Goal: Communication & Community: Ask a question

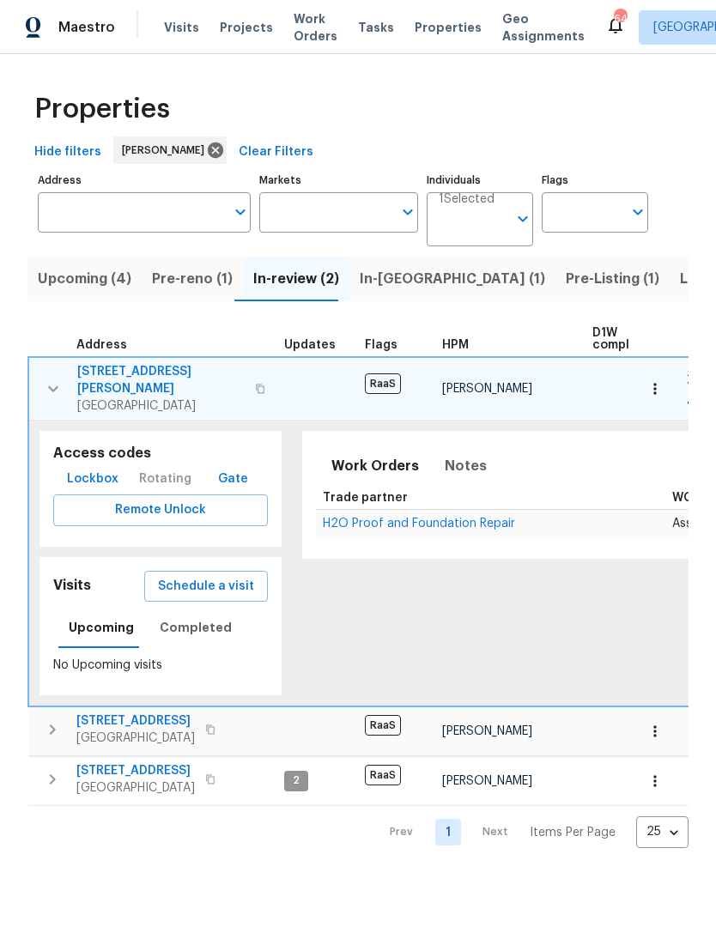
click at [376, 279] on span "In-[GEOGRAPHIC_DATA] (1)" at bounding box center [452, 279] width 185 height 24
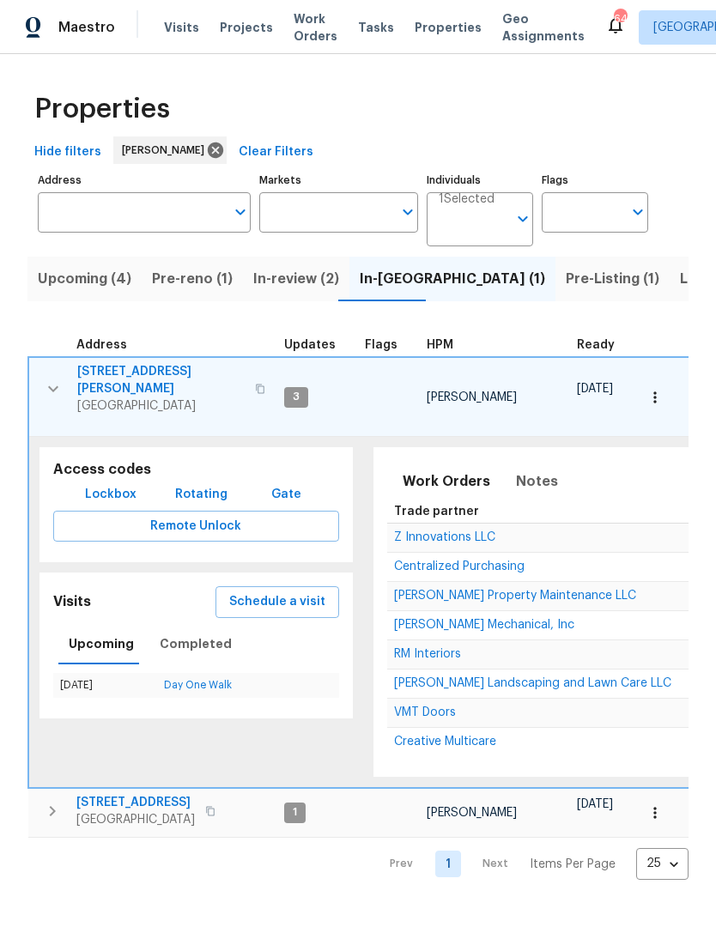
click at [62, 394] on button "button" at bounding box center [53, 388] width 34 height 51
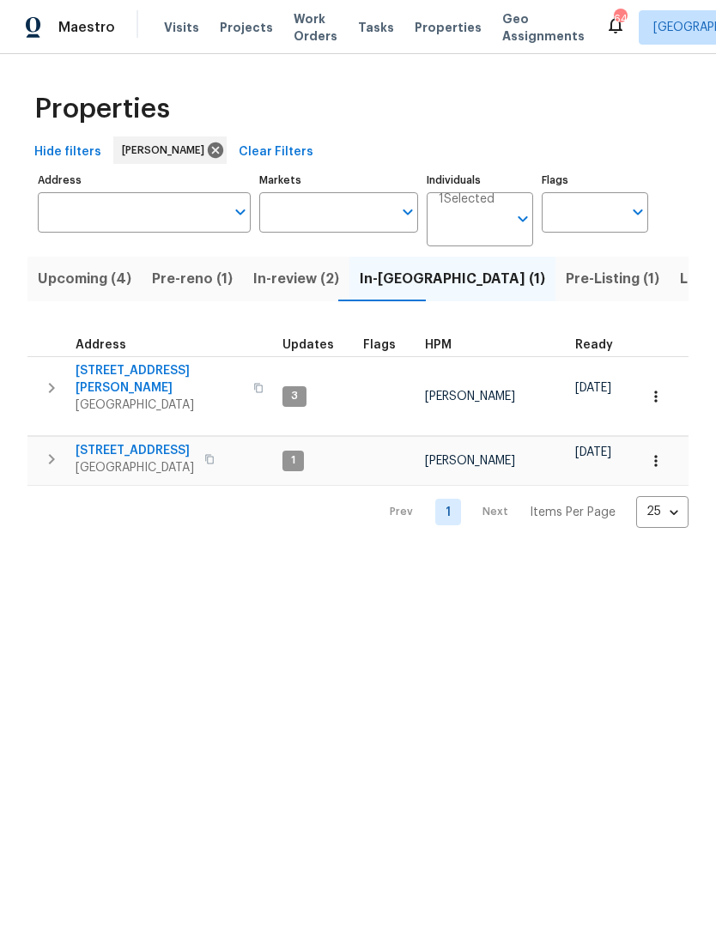
click at [65, 287] on span "Upcoming (4)" at bounding box center [85, 279] width 94 height 24
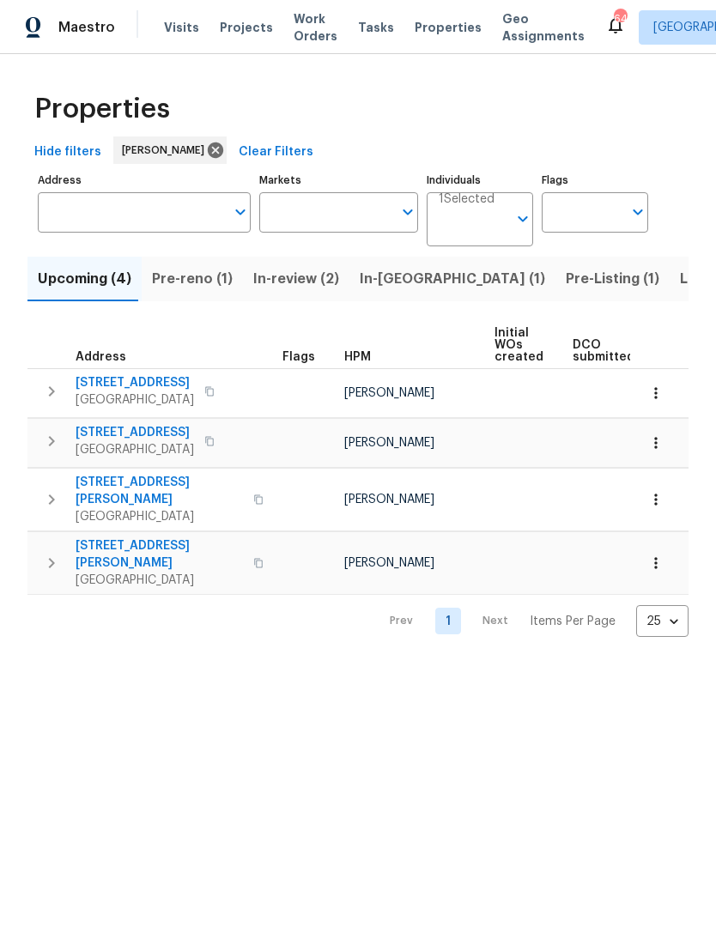
click at [188, 277] on span "Pre-reno (1)" at bounding box center [192, 279] width 81 height 24
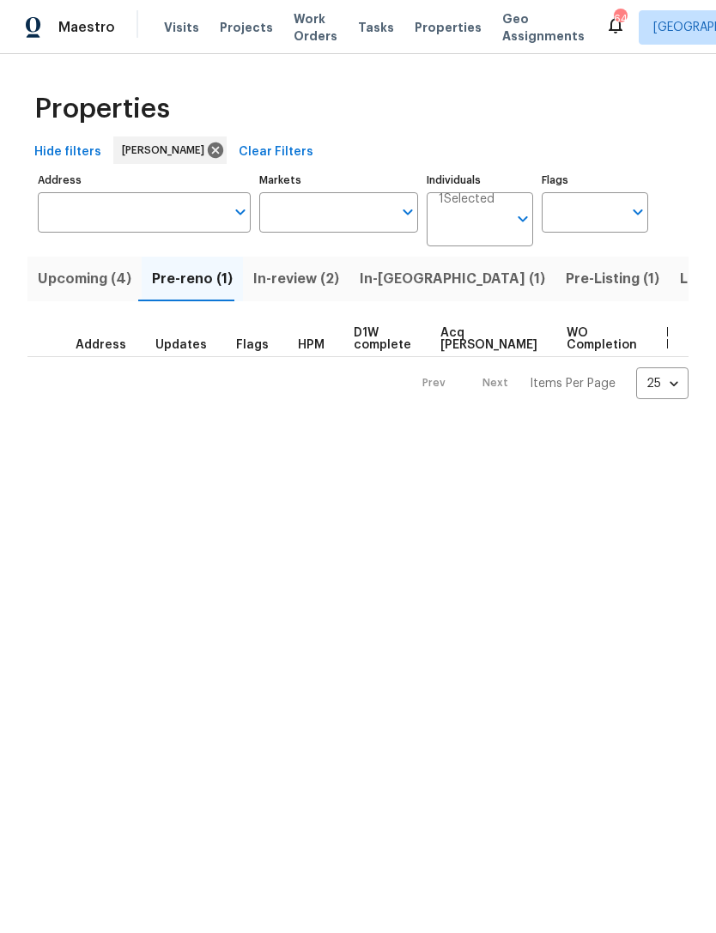
click at [73, 282] on span "Upcoming (4)" at bounding box center [85, 279] width 94 height 24
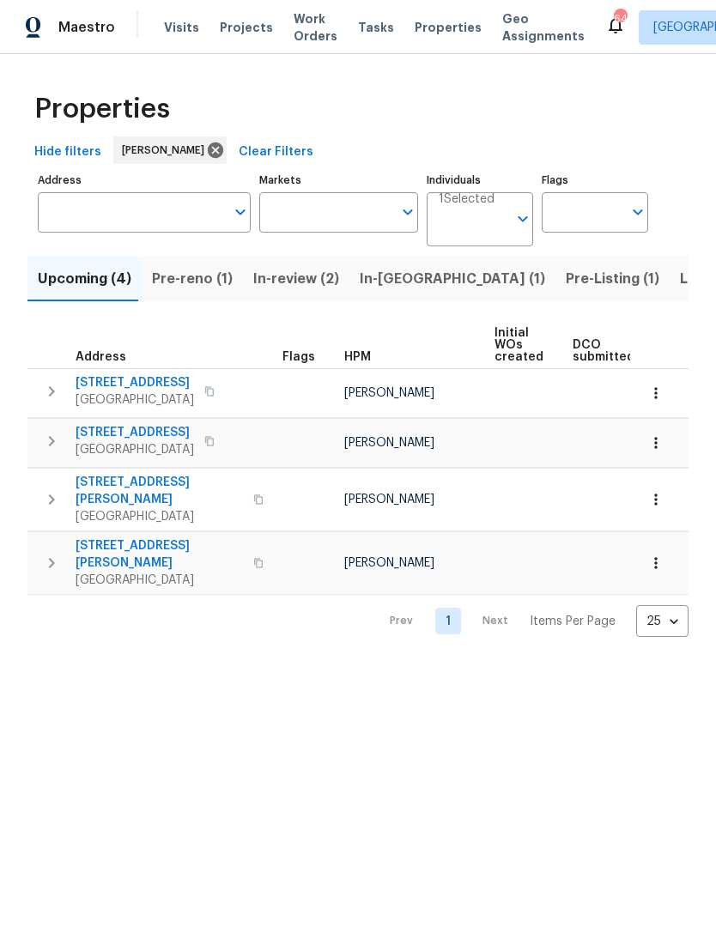
click at [83, 204] on input "Address" at bounding box center [131, 212] width 187 height 40
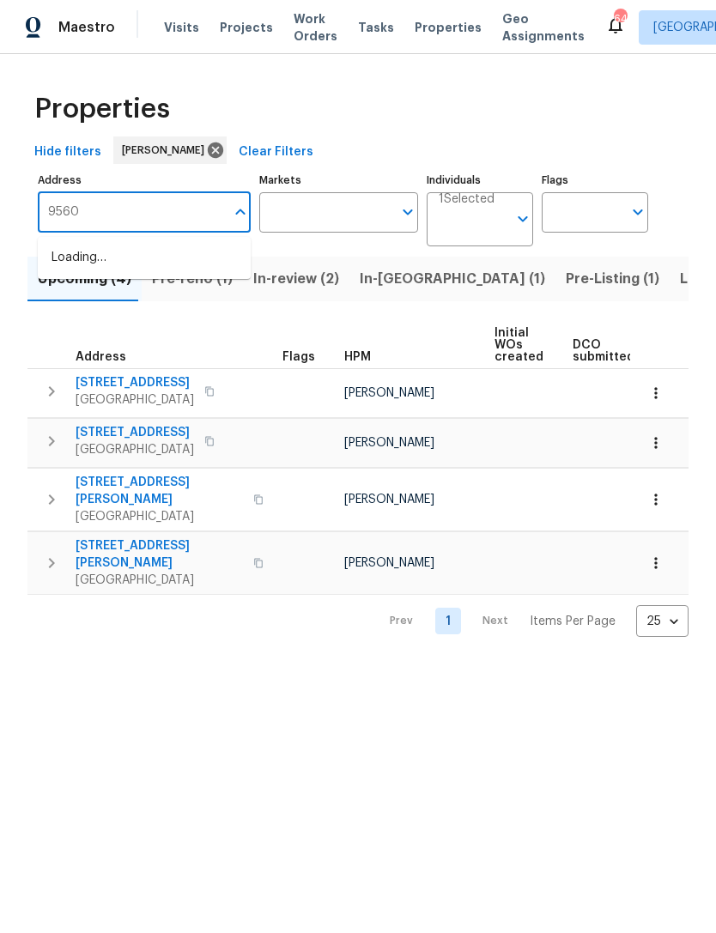
type input "9562"
click at [111, 300] on li "[STREET_ADDRESS]" at bounding box center [144, 286] width 213 height 28
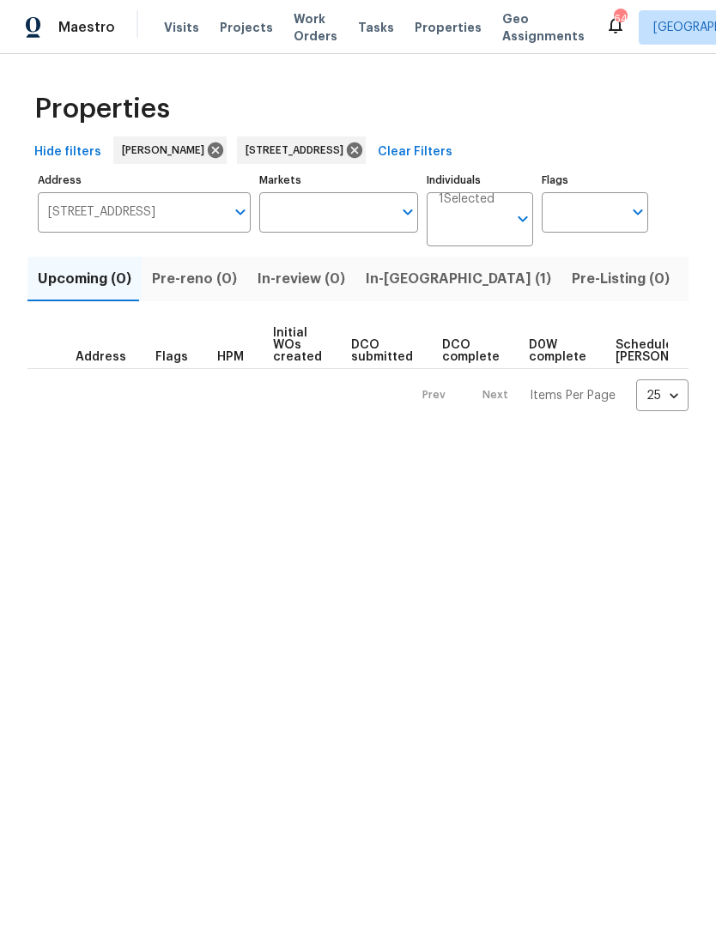
click at [394, 292] on button "In-[GEOGRAPHIC_DATA] (1)" at bounding box center [458, 279] width 206 height 45
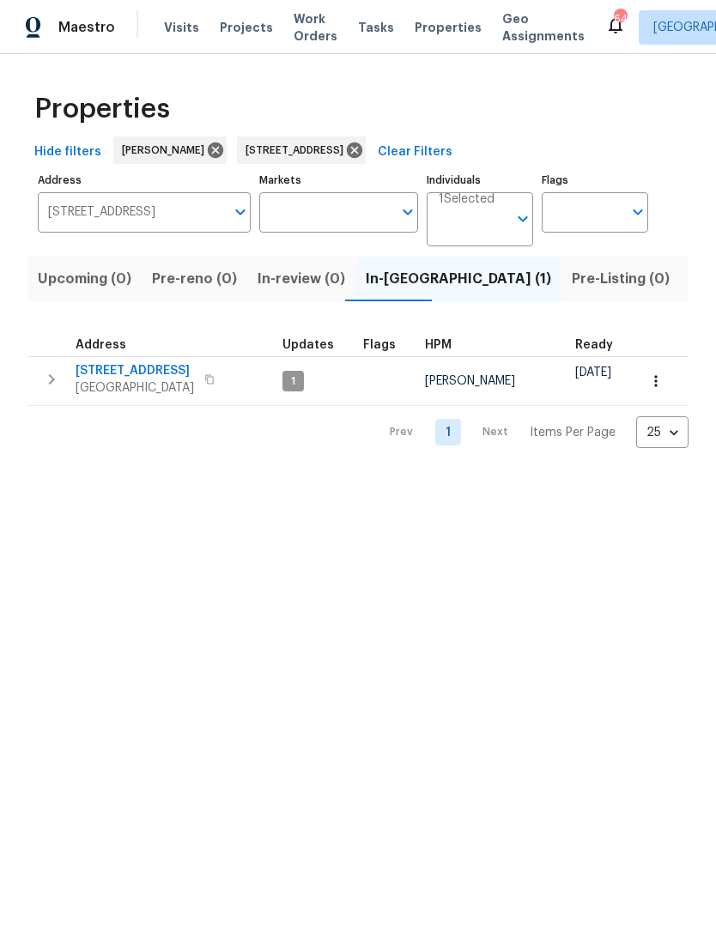
click at [55, 389] on icon "button" at bounding box center [51, 379] width 21 height 21
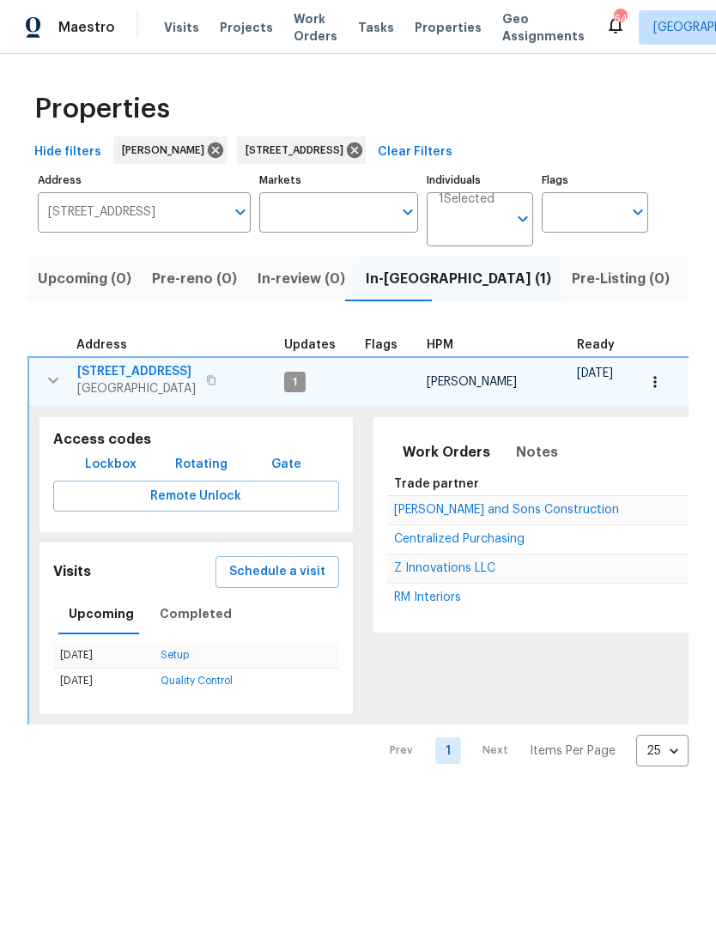
click at [427, 572] on span "Z Innovations LLC" at bounding box center [444, 568] width 101 height 12
click at [362, 147] on icon at bounding box center [354, 149] width 15 height 15
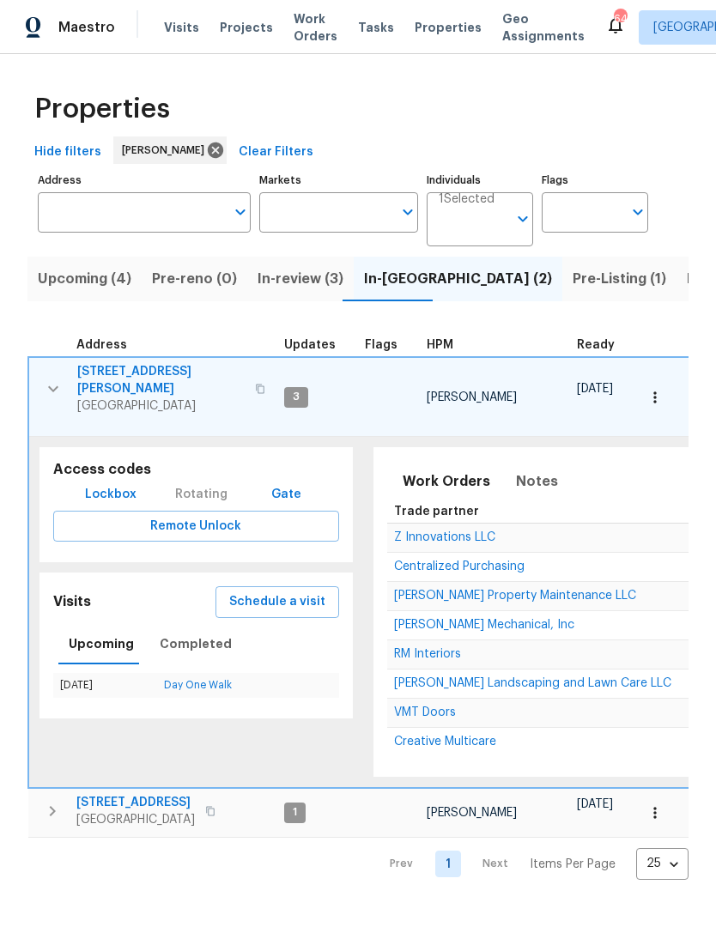
click at [51, 387] on icon "button" at bounding box center [53, 388] width 21 height 21
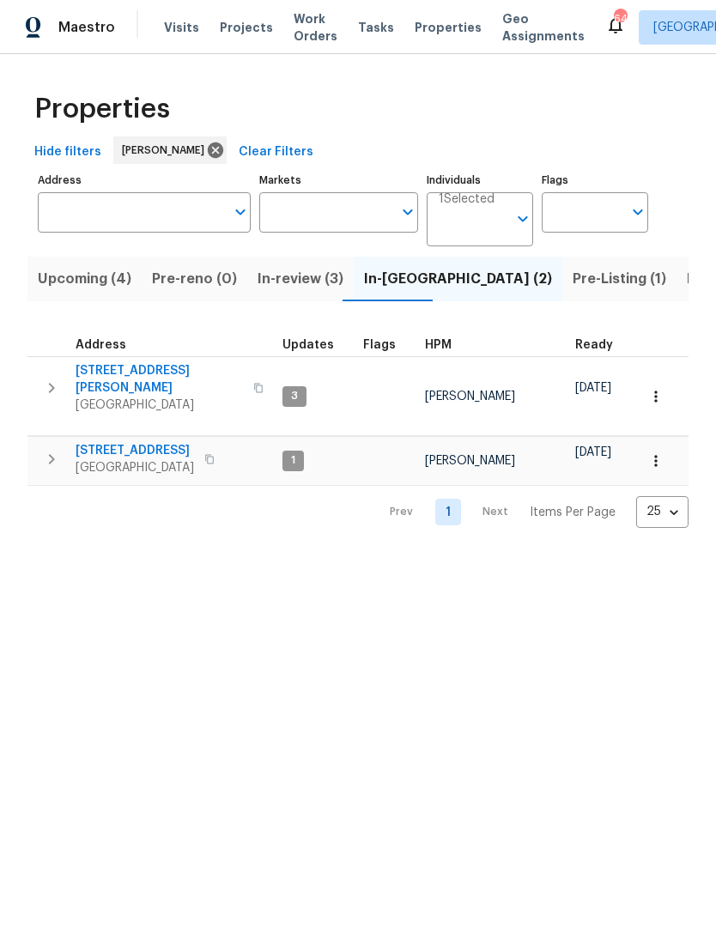
click at [44, 465] on button "button" at bounding box center [51, 459] width 34 height 34
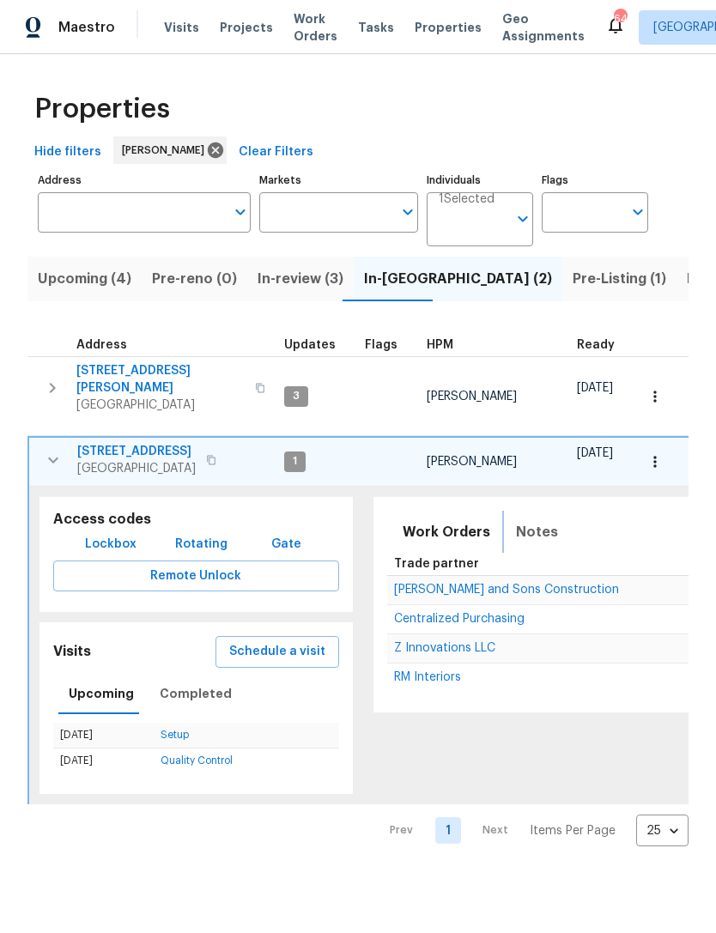
click at [532, 521] on span "Notes" at bounding box center [537, 532] width 42 height 24
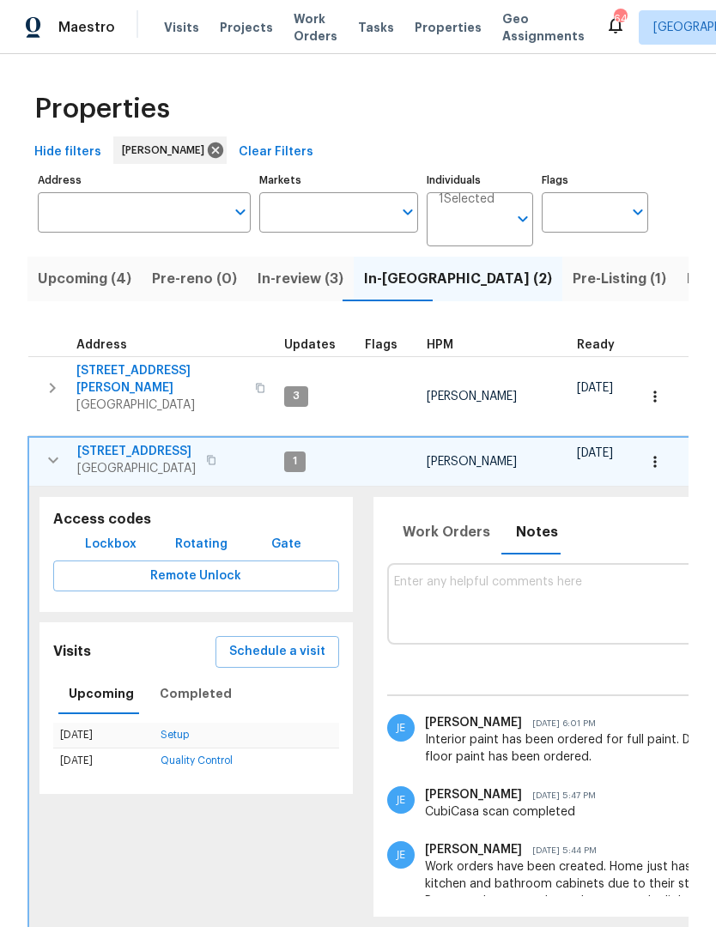
click at [58, 457] on icon "button" at bounding box center [53, 460] width 21 height 21
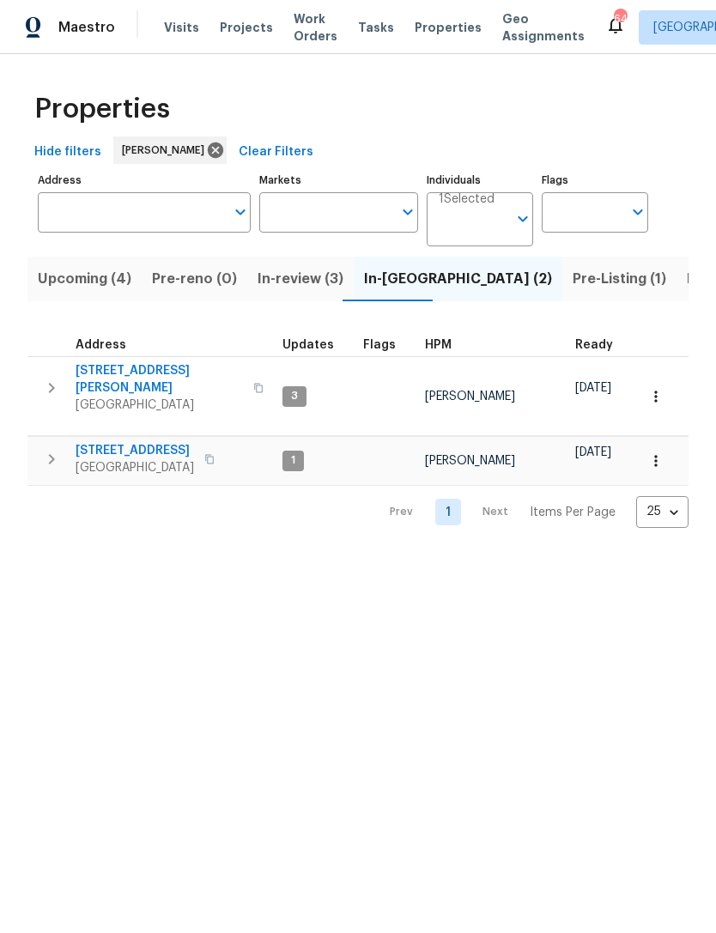
click at [54, 457] on icon "button" at bounding box center [51, 459] width 21 height 21
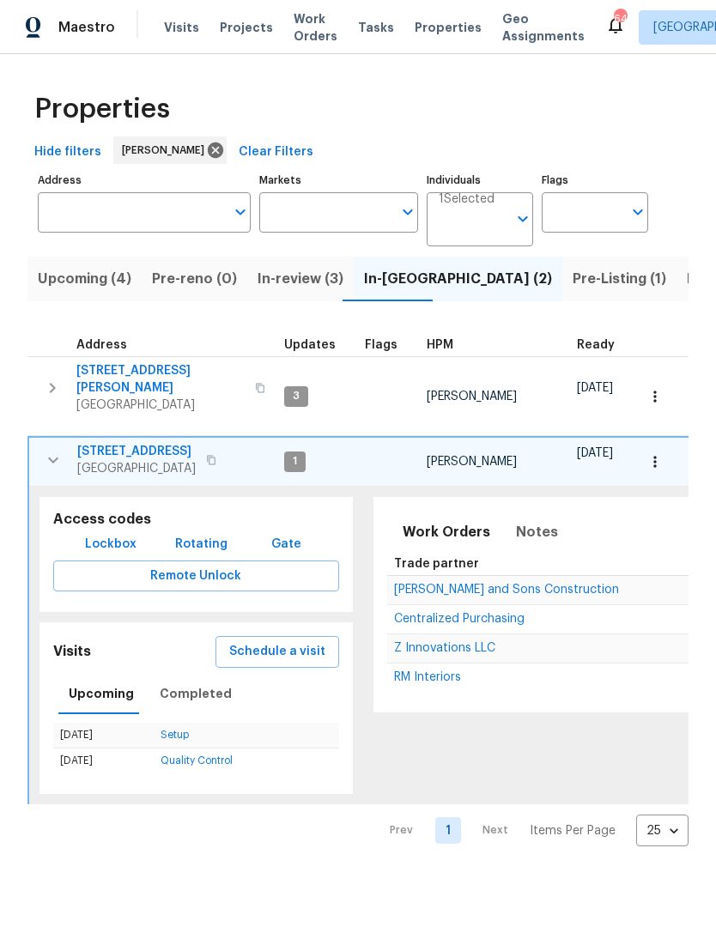
click at [421, 642] on span "Z Innovations LLC" at bounding box center [444, 648] width 101 height 12
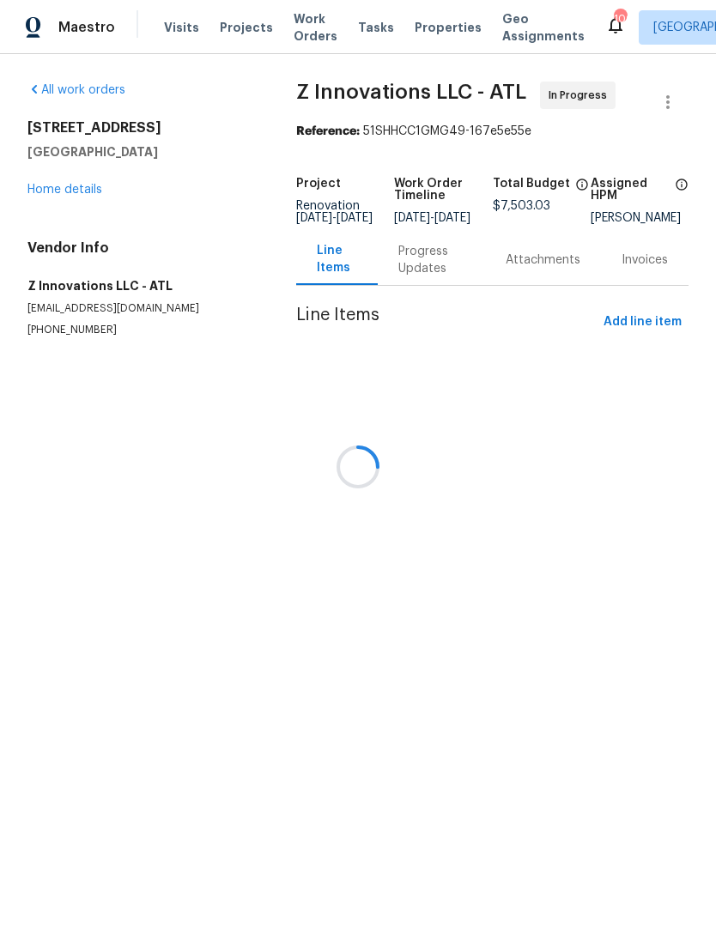
click at [90, 187] on div at bounding box center [358, 466] width 716 height 933
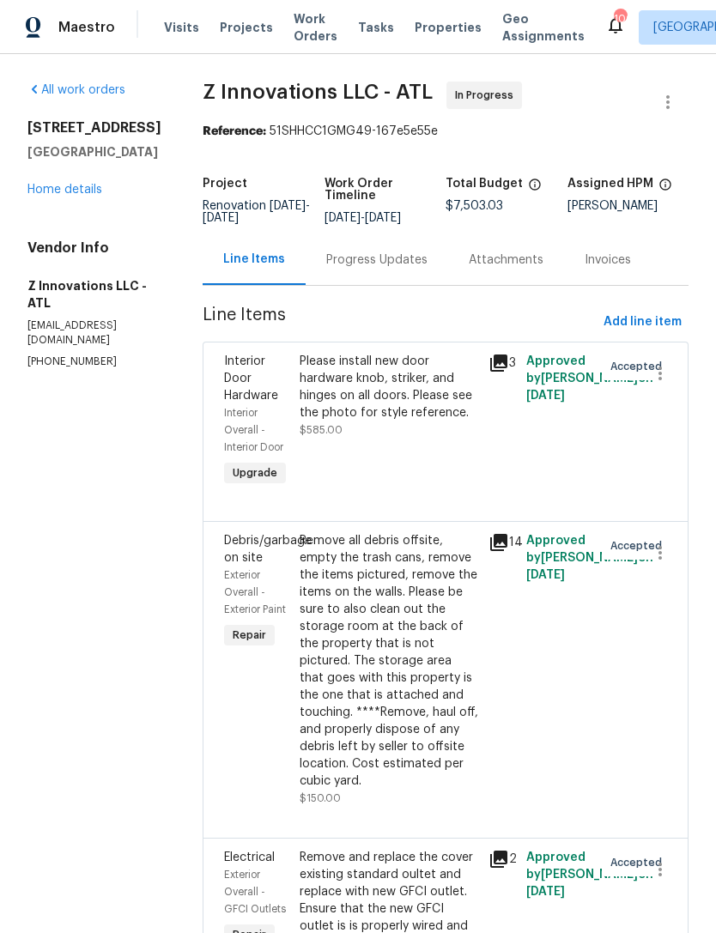
click at [70, 194] on link "Home details" at bounding box center [64, 190] width 75 height 12
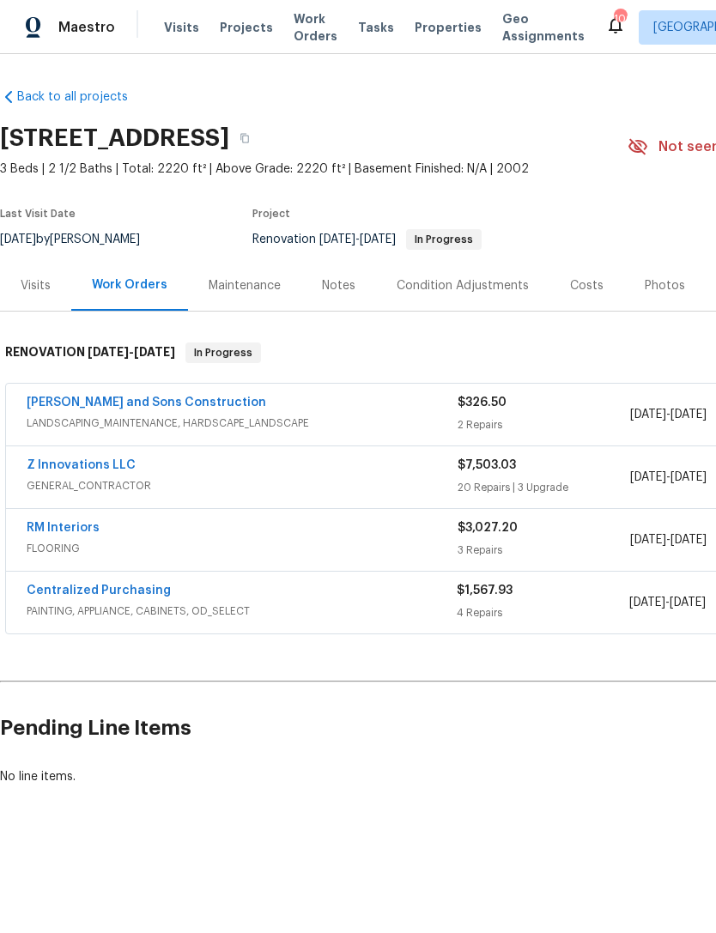
click at [56, 464] on link "Z Innovations LLC" at bounding box center [81, 465] width 109 height 12
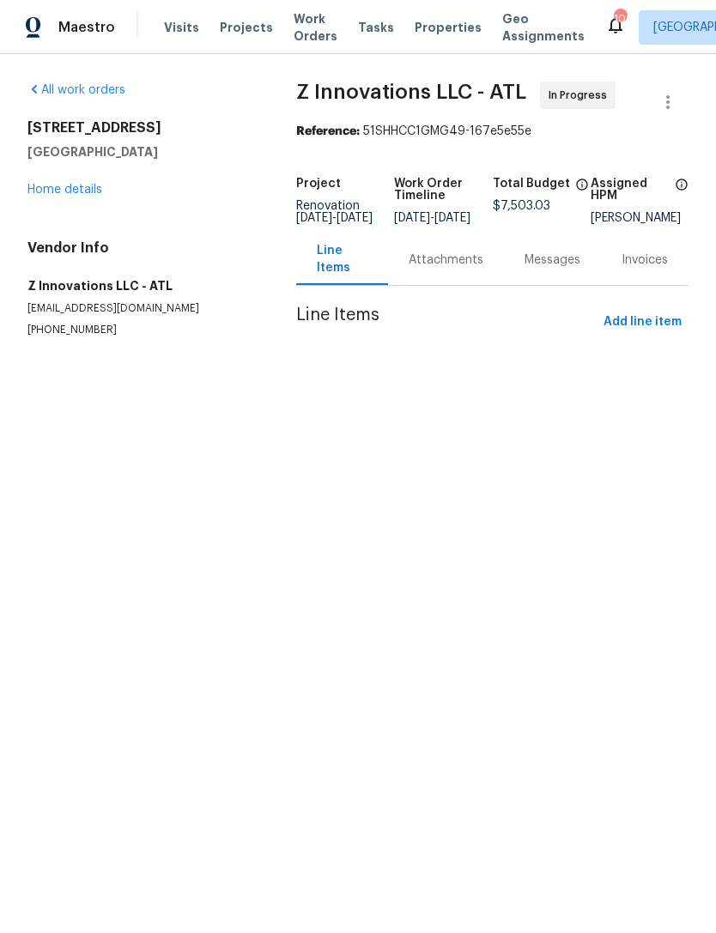
click at [69, 193] on link "Home details" at bounding box center [64, 190] width 75 height 12
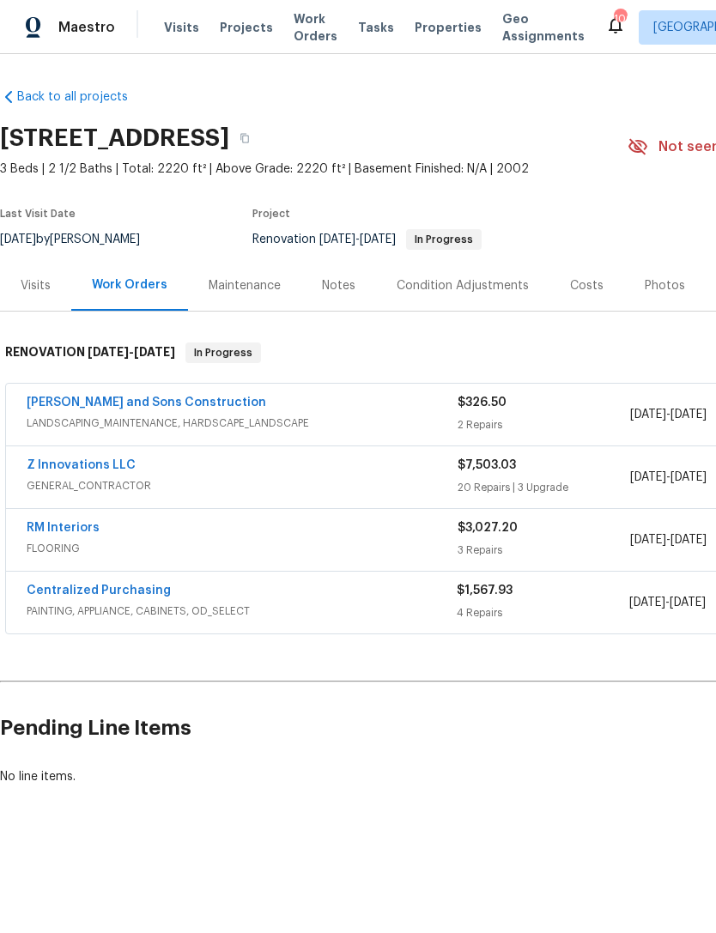
click at [88, 469] on link "Z Innovations LLC" at bounding box center [81, 465] width 109 height 12
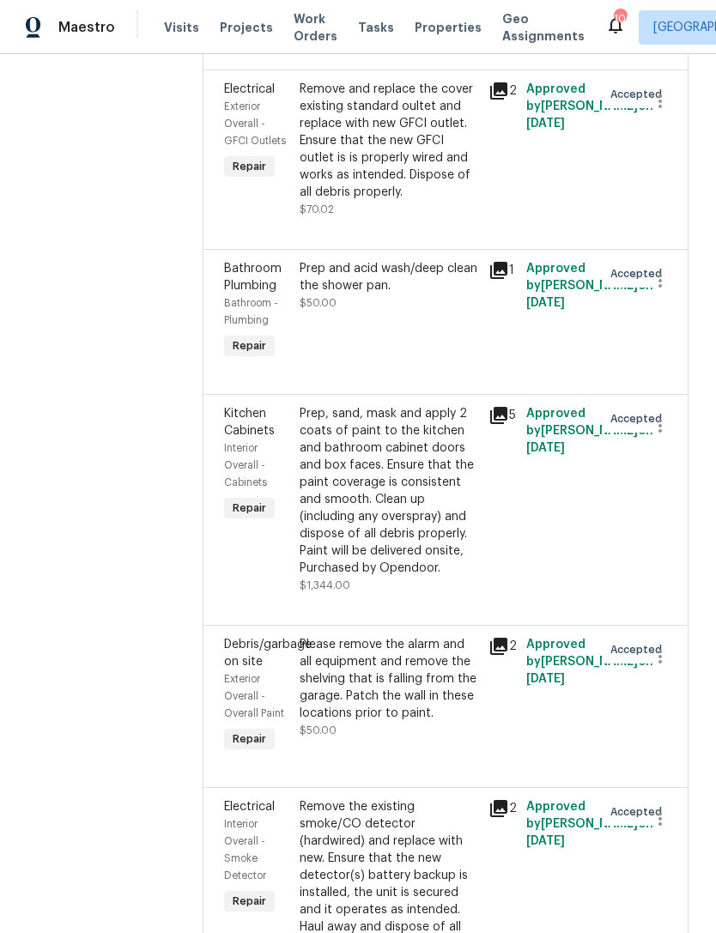
scroll to position [770, 0]
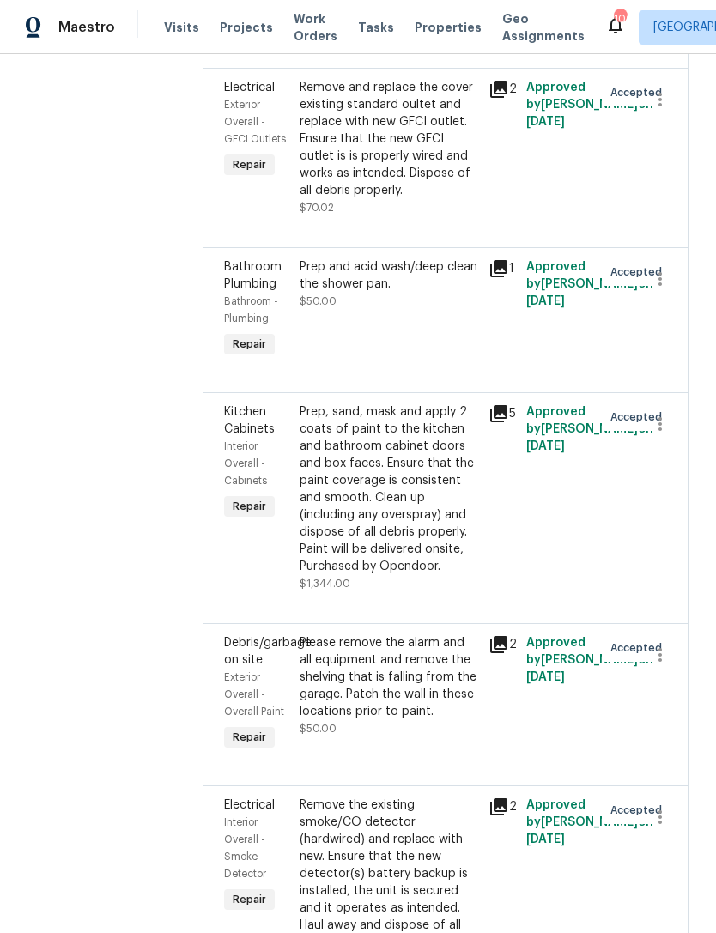
click at [360, 483] on div "Prep, sand, mask and apply 2 coats of paint to the kitchen and bathroom cabinet…" at bounding box center [389, 489] width 179 height 172
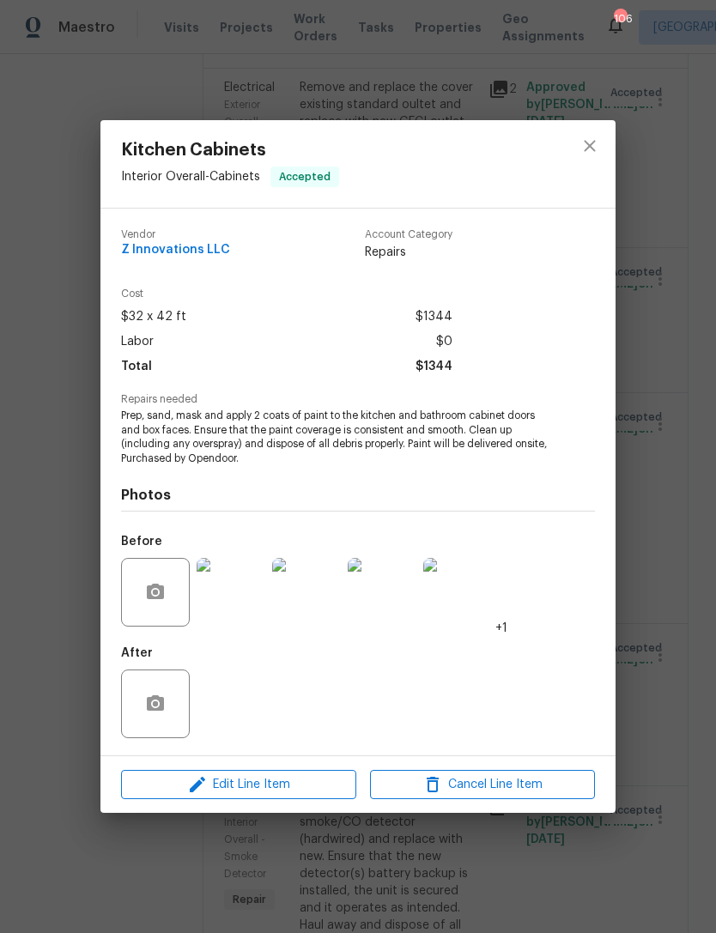
click at [235, 613] on img at bounding box center [231, 592] width 69 height 69
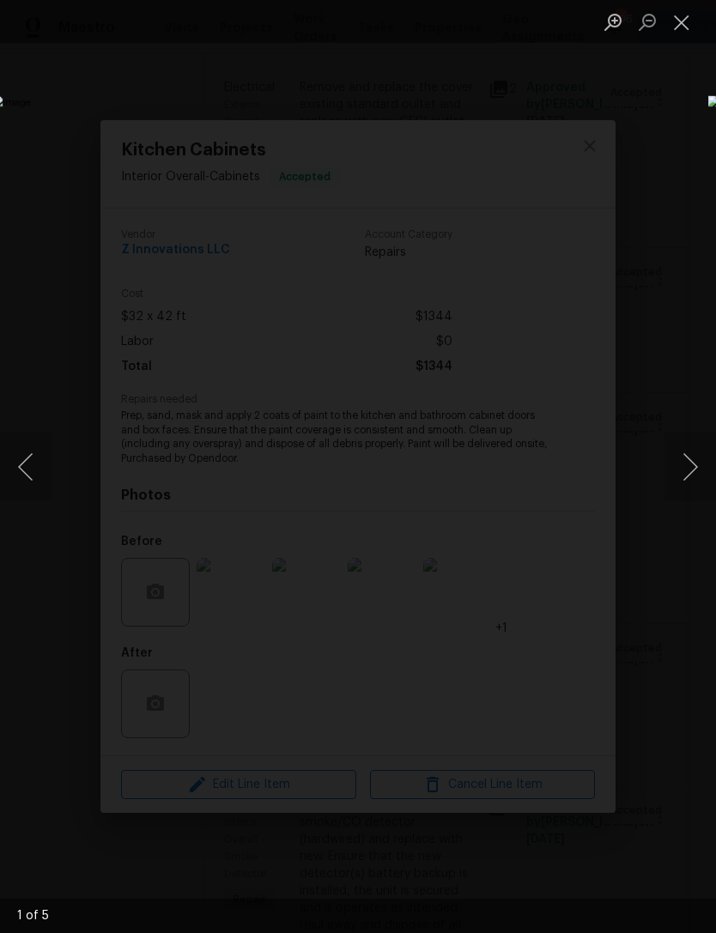
click at [695, 461] on button "Next image" at bounding box center [689, 467] width 51 height 69
click at [691, 461] on button "Next image" at bounding box center [689, 467] width 51 height 69
click at [697, 461] on button "Next image" at bounding box center [689, 467] width 51 height 69
click at [691, 464] on button "Next image" at bounding box center [689, 467] width 51 height 69
click at [695, 459] on button "Next image" at bounding box center [689, 467] width 51 height 69
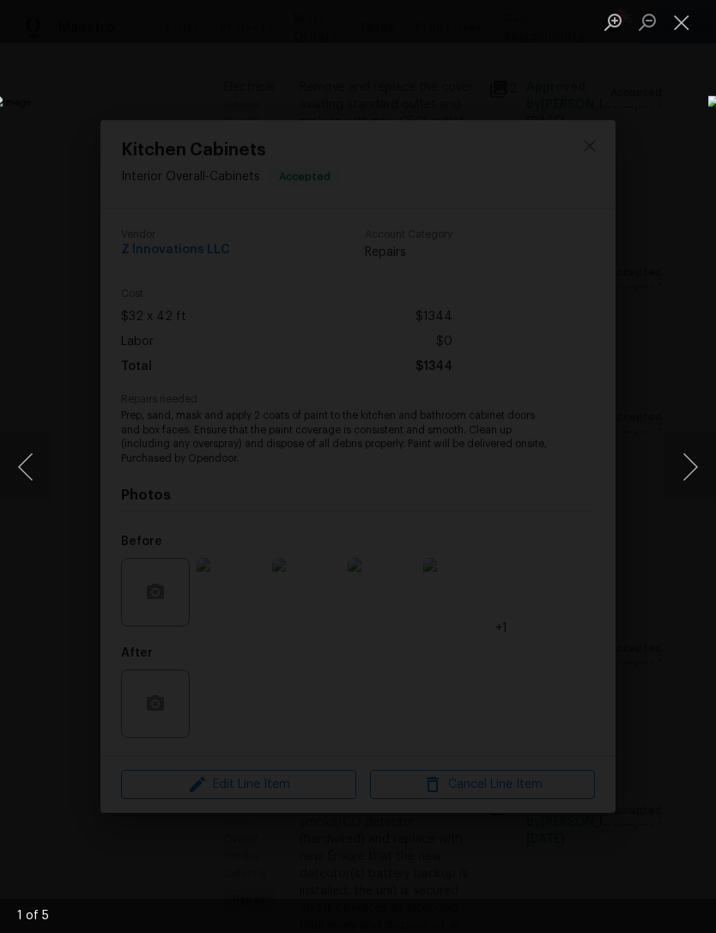
click at [687, 30] on button "Close lightbox" at bounding box center [681, 22] width 34 height 30
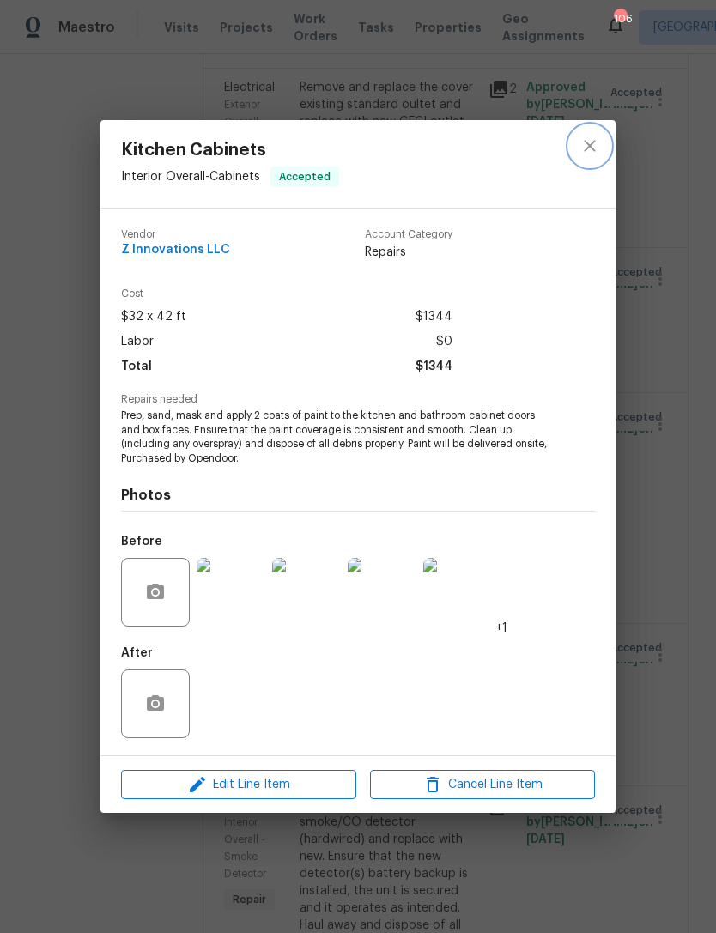
click at [602, 133] on button "close" at bounding box center [589, 145] width 41 height 41
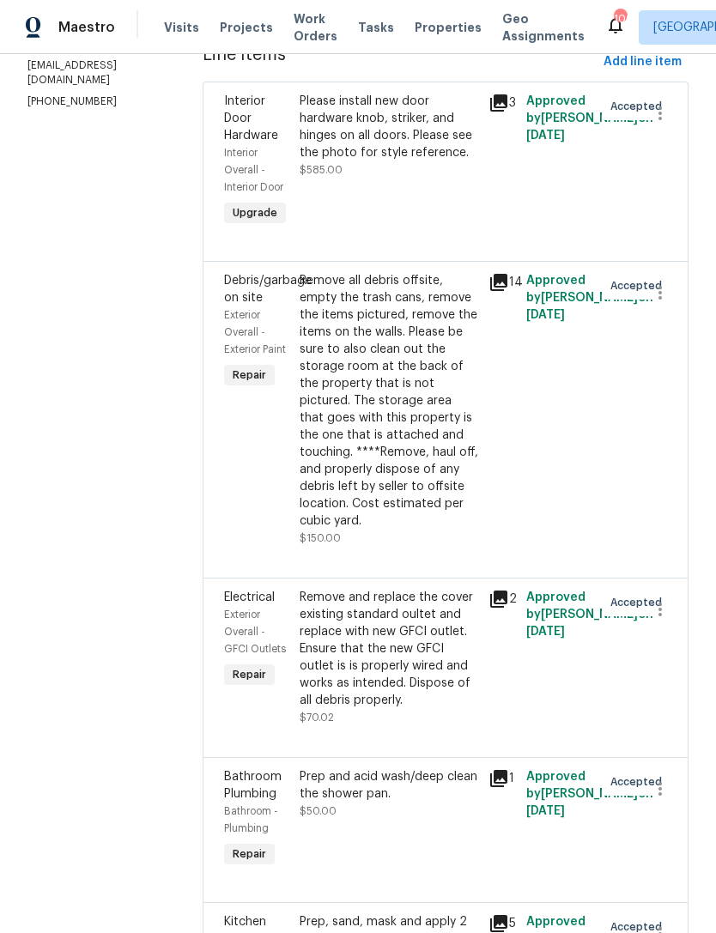
scroll to position [259, 0]
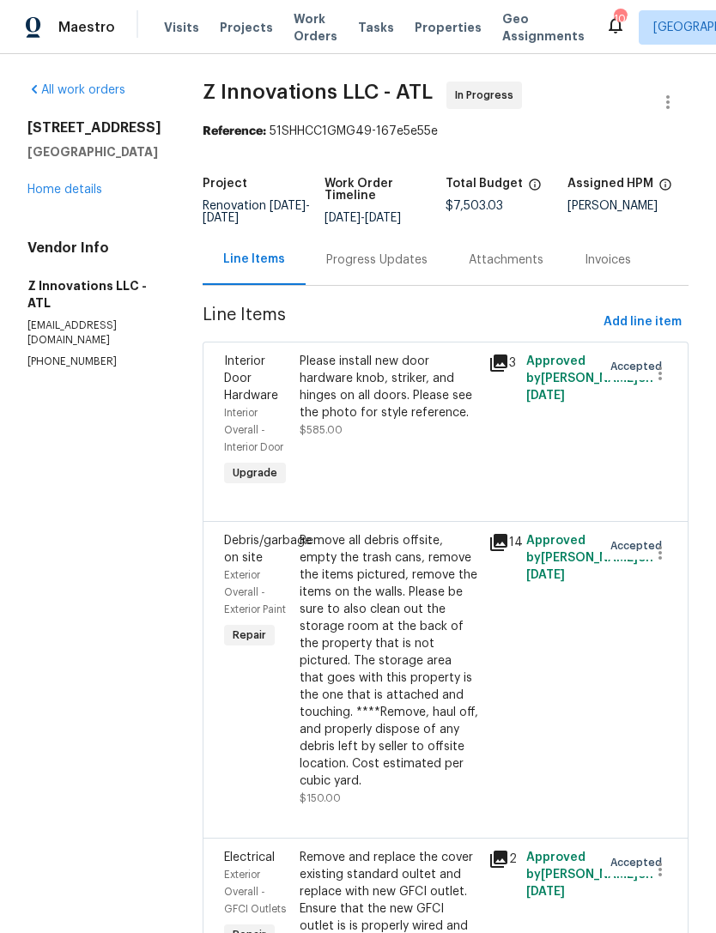
click at [372, 269] on div "Progress Updates" at bounding box center [376, 259] width 101 height 17
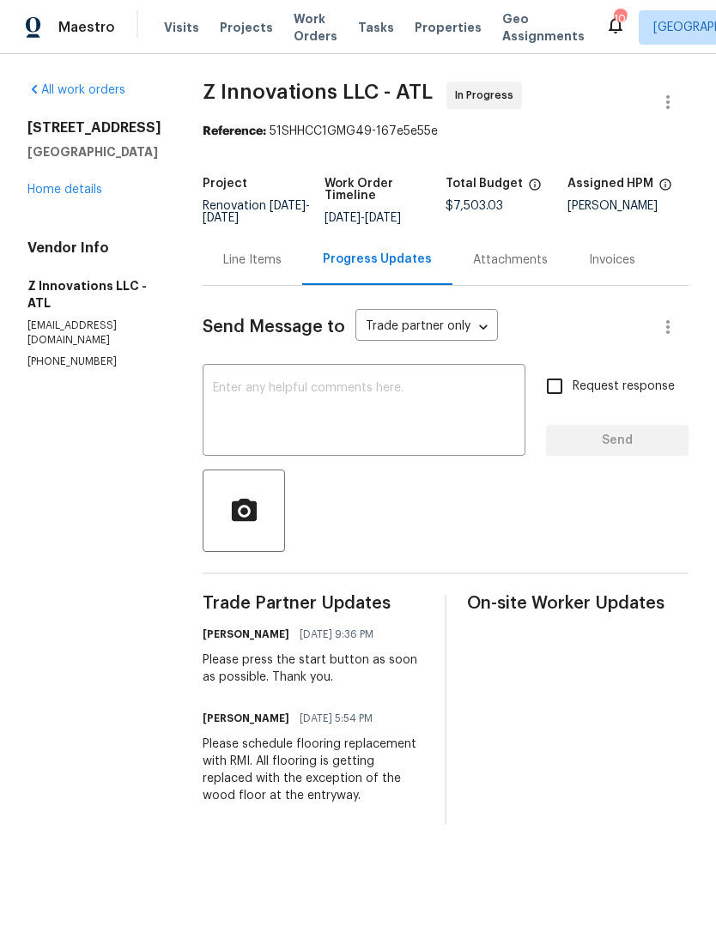
click at [51, 194] on link "Home details" at bounding box center [64, 190] width 75 height 12
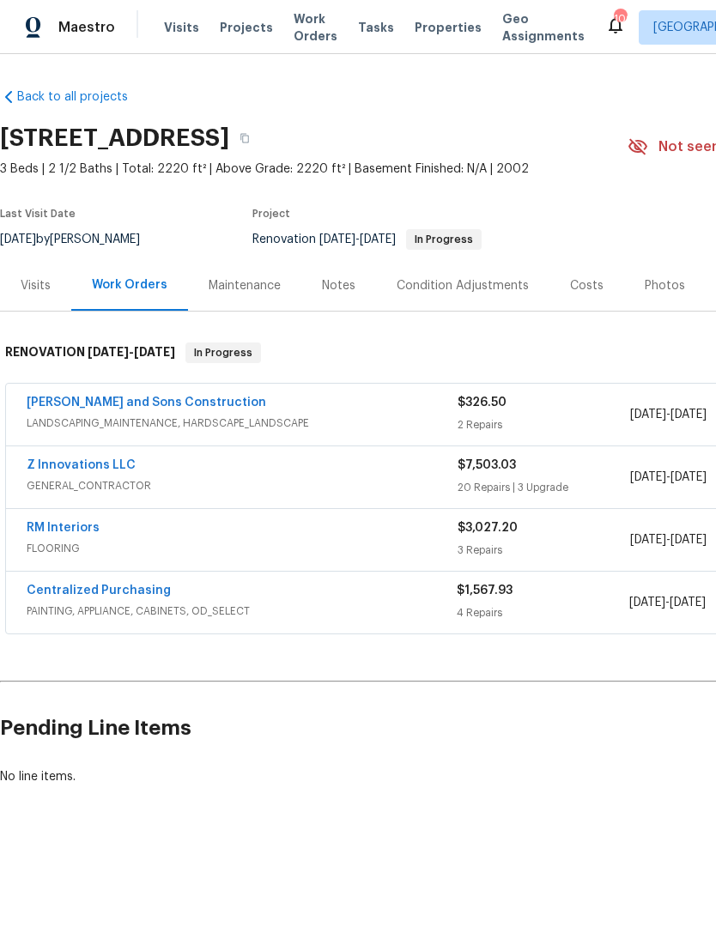
click at [73, 461] on link "Z Innovations LLC" at bounding box center [81, 465] width 109 height 12
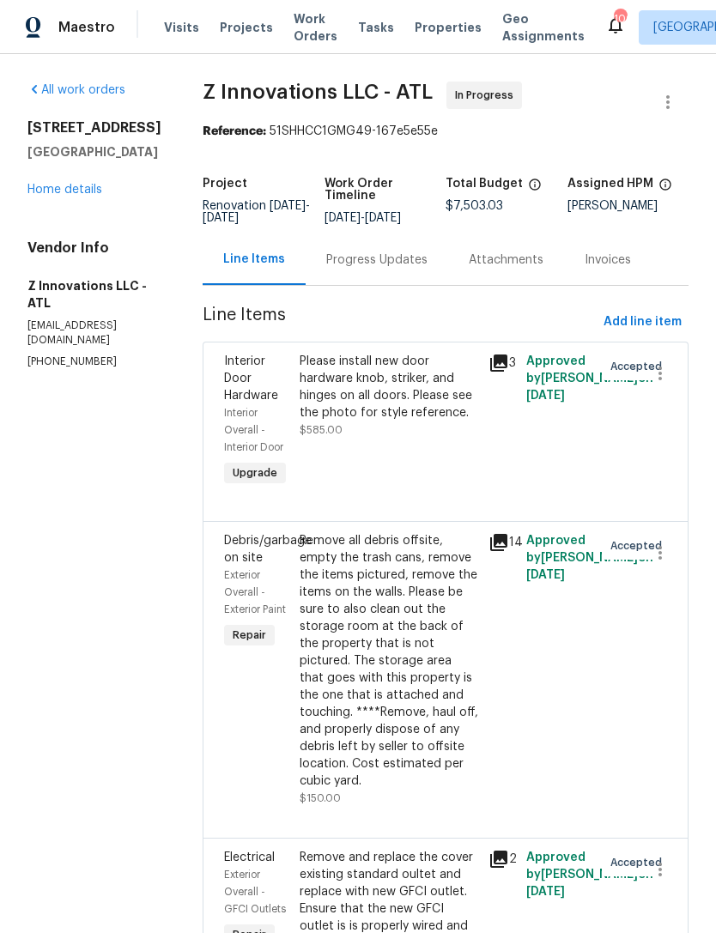
click at [51, 190] on link "Home details" at bounding box center [64, 190] width 75 height 12
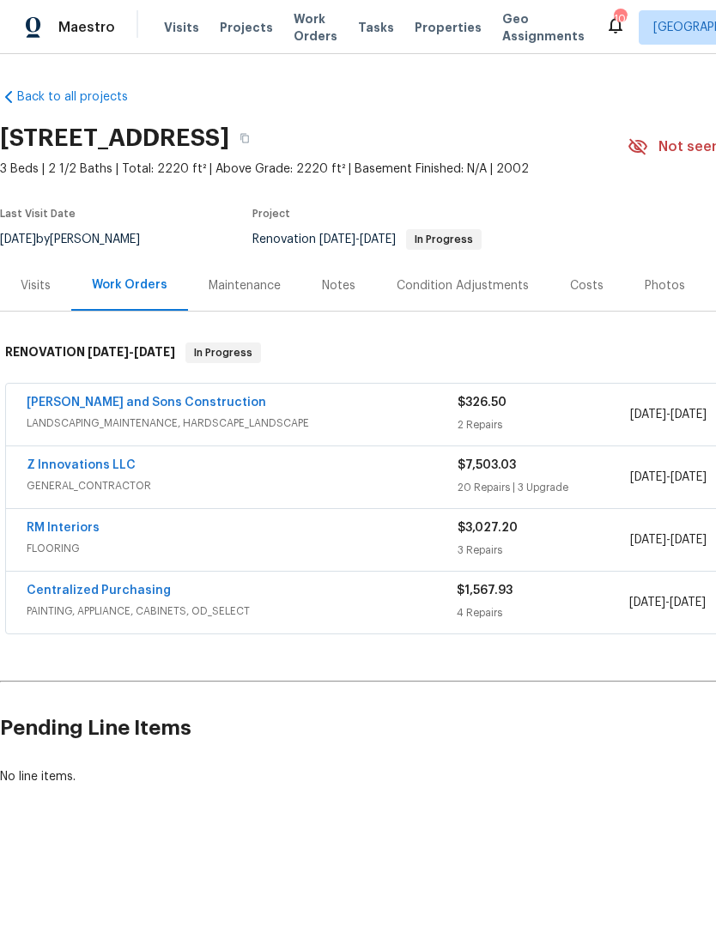
click at [45, 531] on link "RM Interiors" at bounding box center [63, 528] width 73 height 12
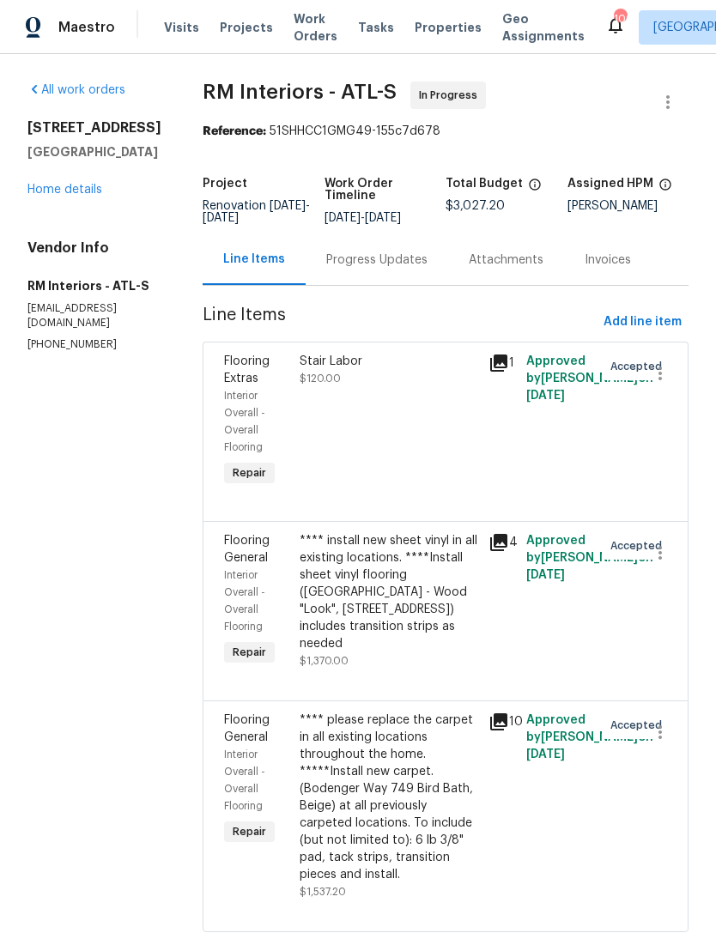
click at [358, 273] on div "Progress Updates" at bounding box center [377, 259] width 142 height 51
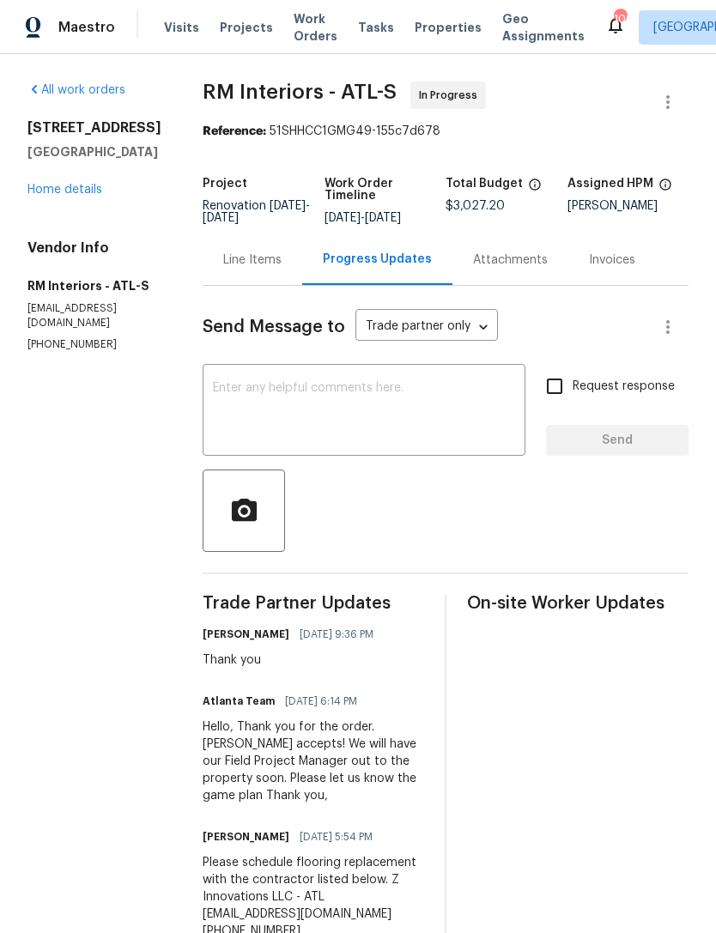
click at [63, 193] on link "Home details" at bounding box center [64, 190] width 75 height 12
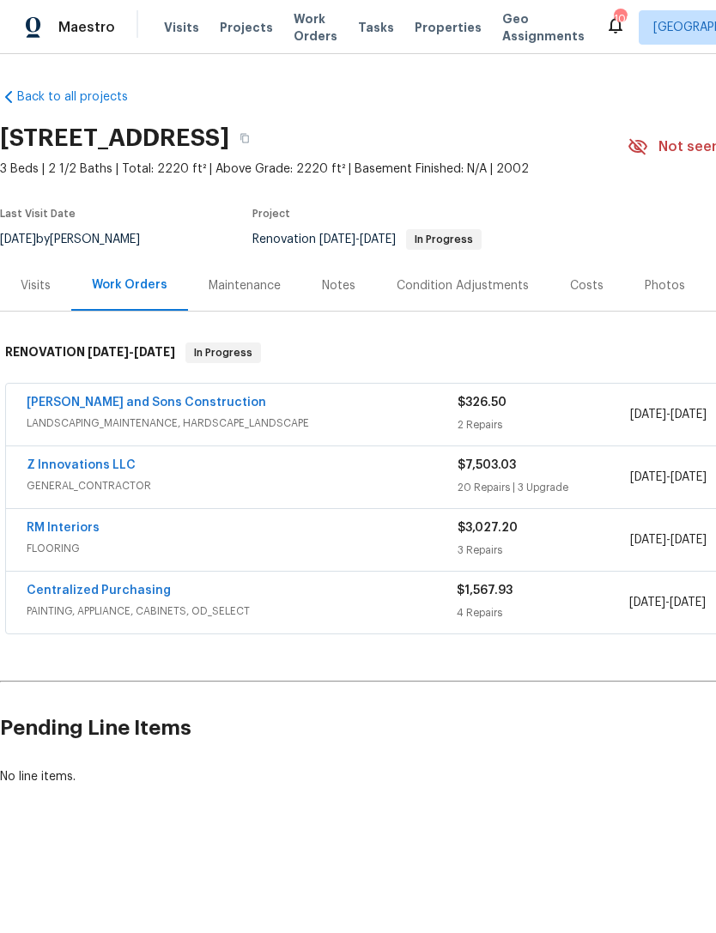
click at [58, 532] on link "RM Interiors" at bounding box center [63, 528] width 73 height 12
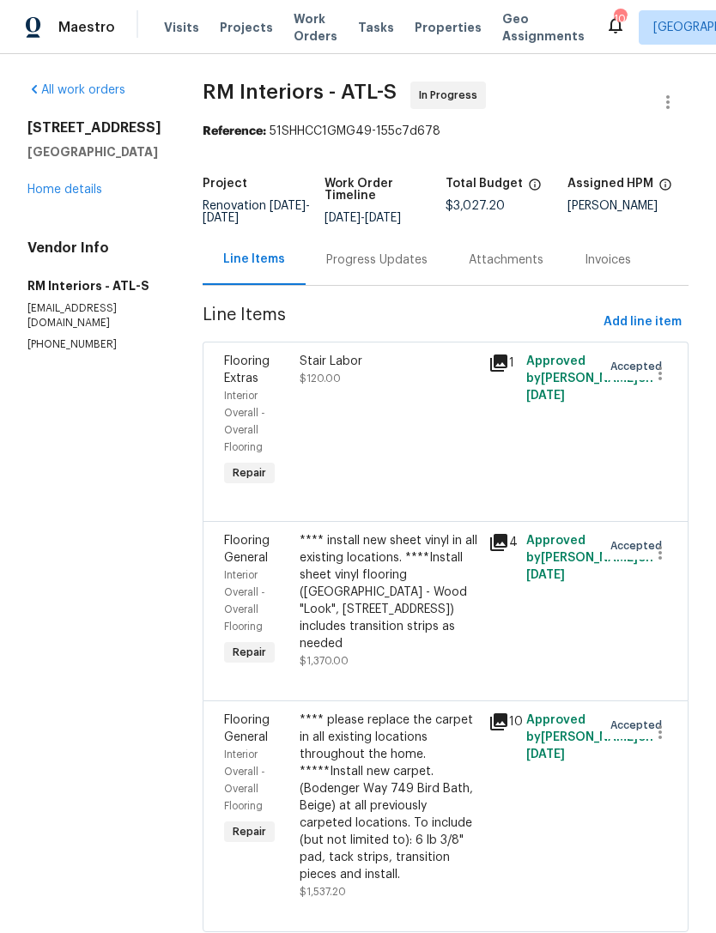
click at [51, 196] on link "Home details" at bounding box center [64, 190] width 75 height 12
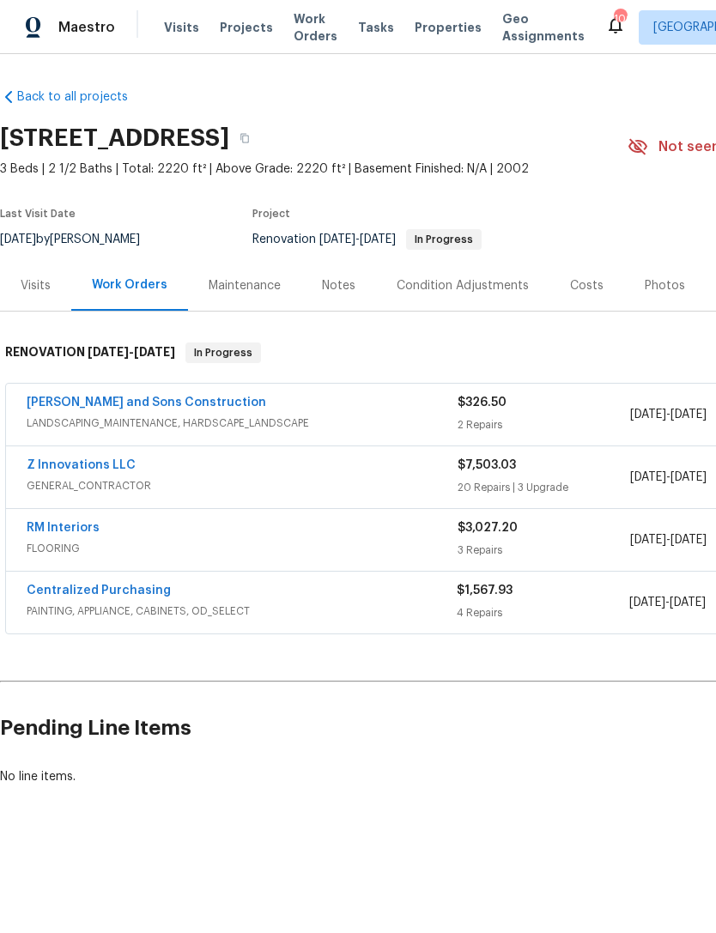
click at [70, 469] on link "Z Innovations LLC" at bounding box center [81, 465] width 109 height 12
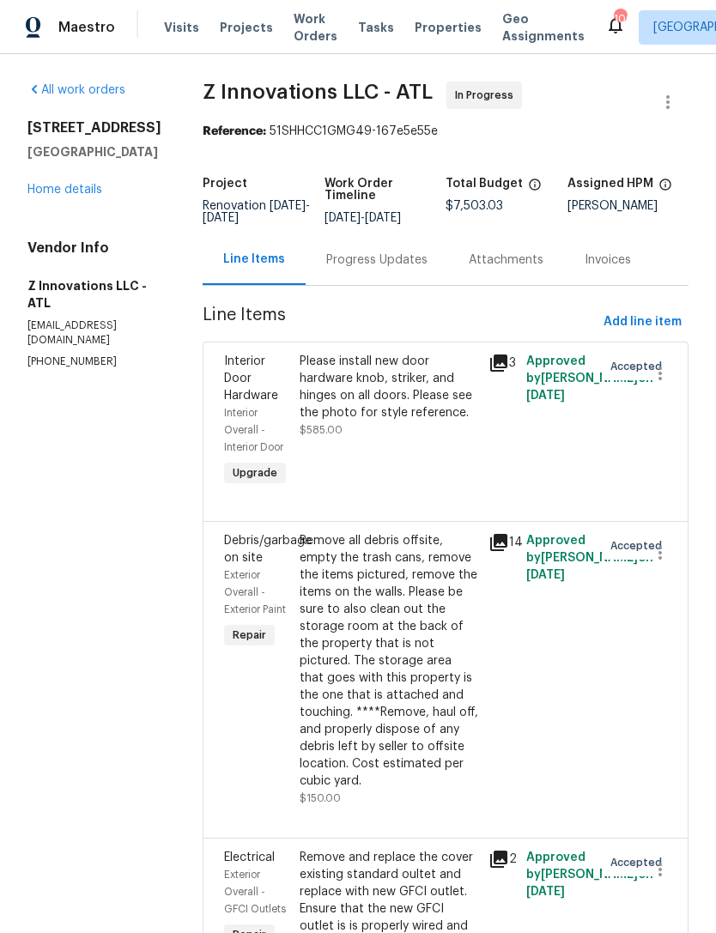
click at [363, 283] on div "Progress Updates" at bounding box center [377, 259] width 142 height 51
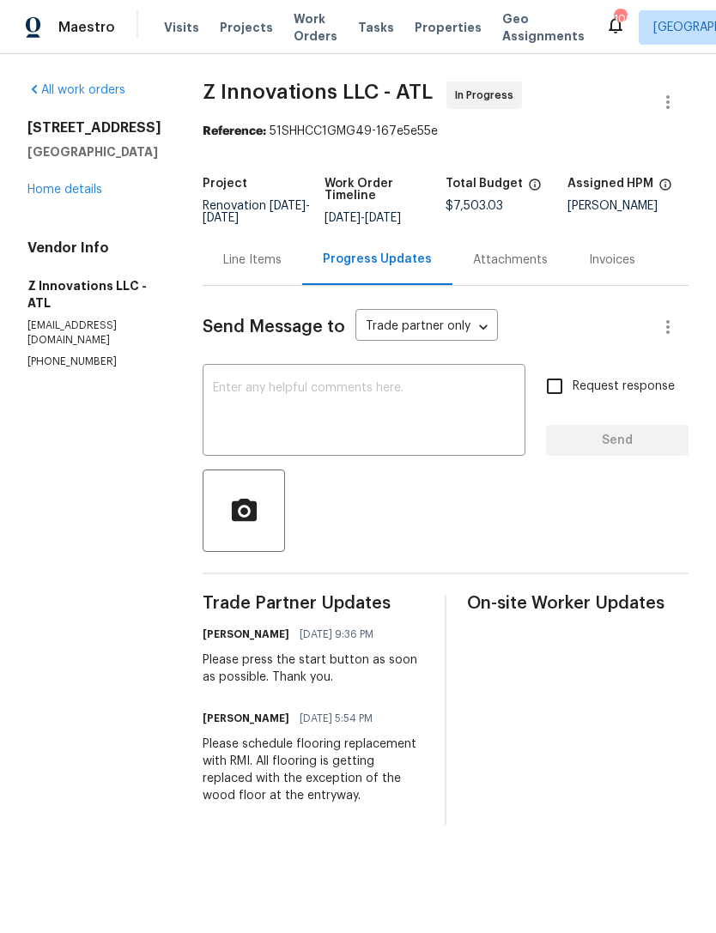
click at [263, 409] on textarea at bounding box center [364, 412] width 302 height 60
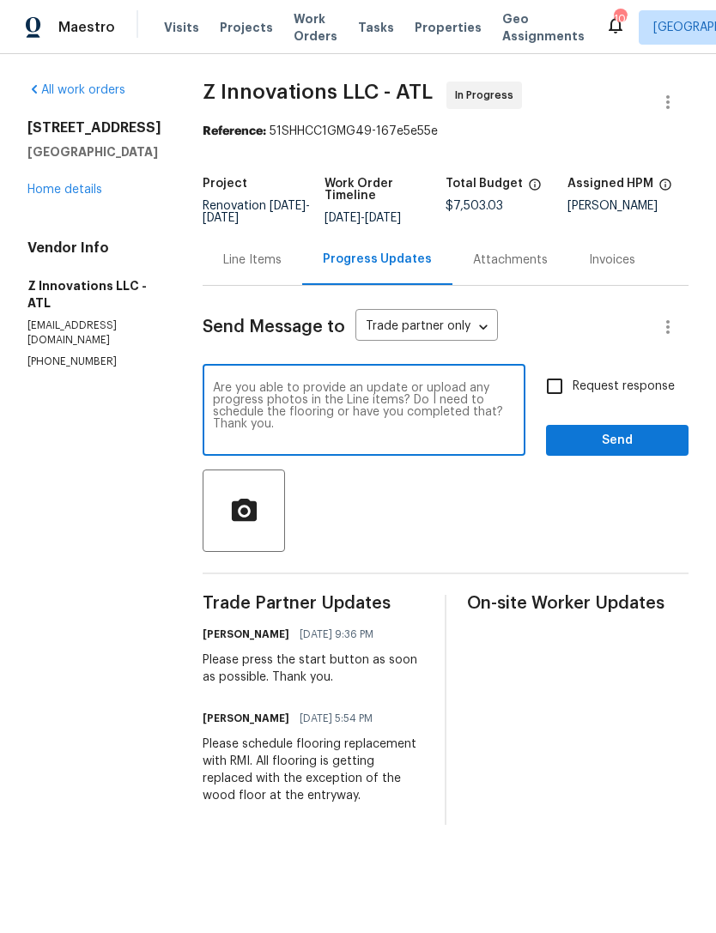
type textarea "Are you able to provide an update or upload any progress photos in the Line ite…"
click at [562, 403] on input "Request response" at bounding box center [554, 386] width 36 height 36
checkbox input "true"
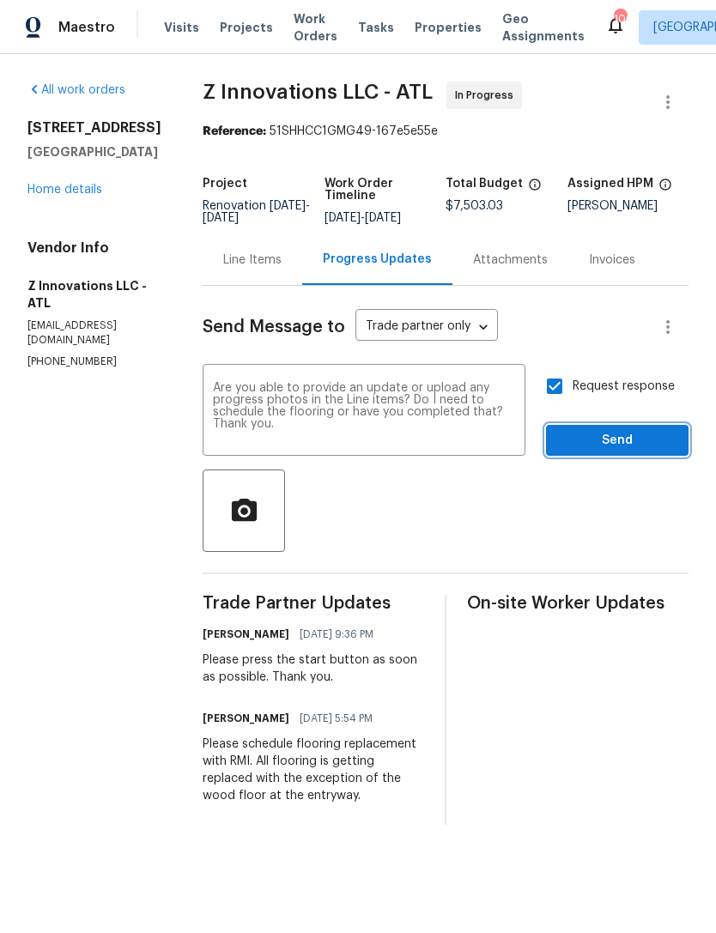
click at [608, 445] on span "Send" at bounding box center [617, 440] width 115 height 21
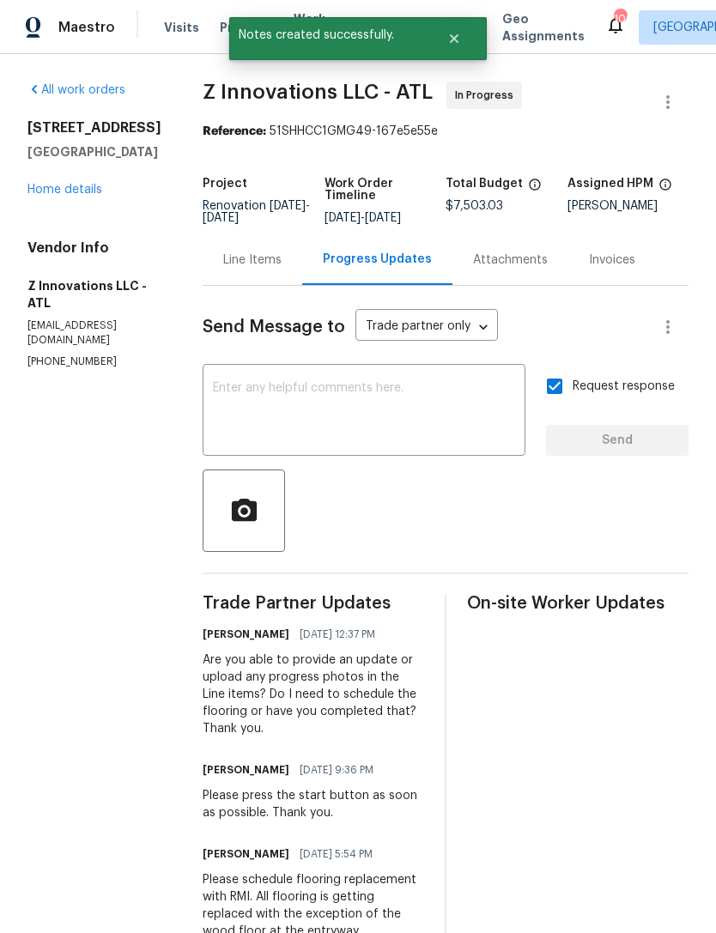
click at [58, 195] on link "Home details" at bounding box center [64, 190] width 75 height 12
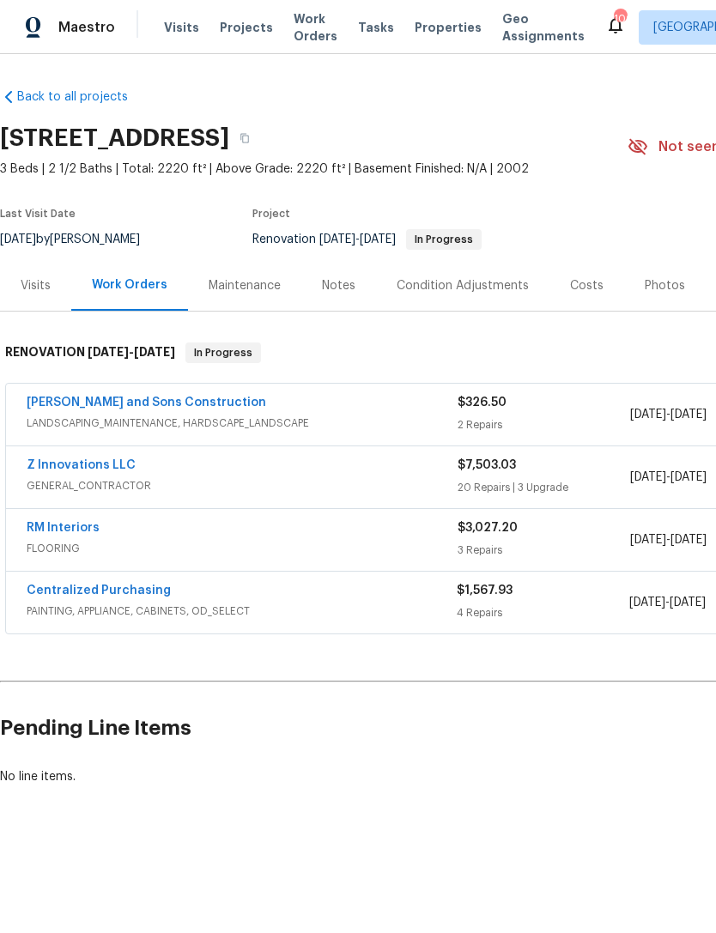
click at [50, 532] on link "RM Interiors" at bounding box center [63, 528] width 73 height 12
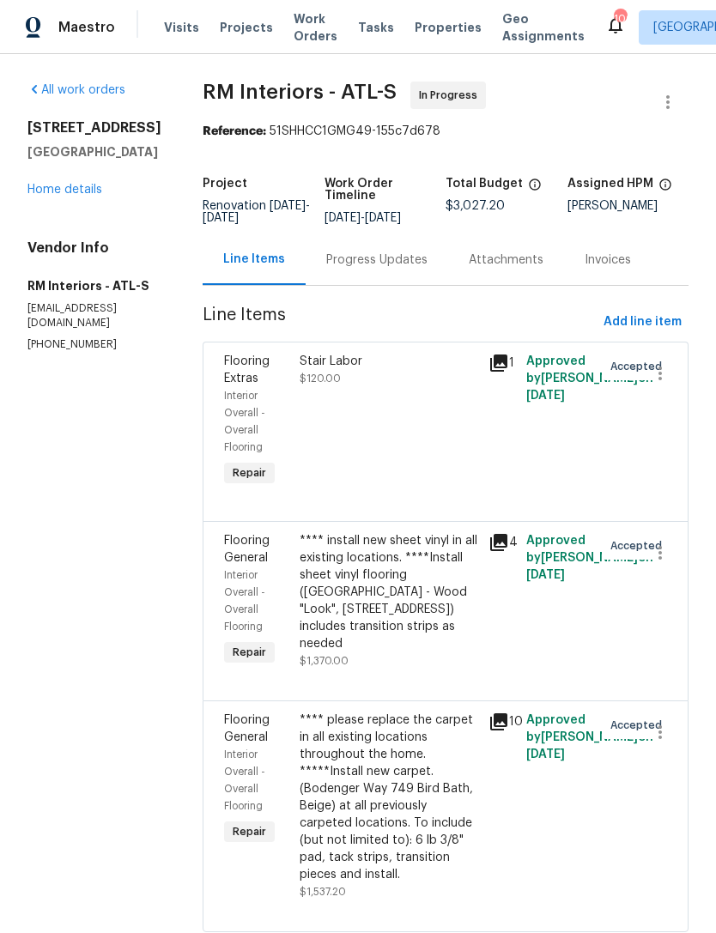
click at [360, 269] on div "Progress Updates" at bounding box center [377, 259] width 142 height 51
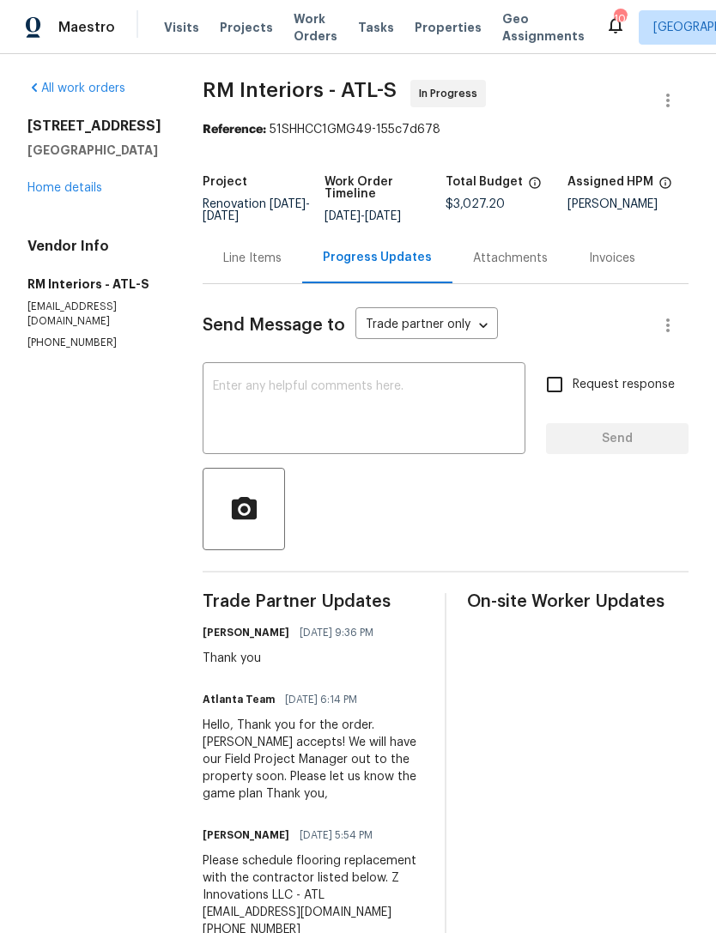
scroll to position [1, 0]
click at [277, 430] on textarea at bounding box center [364, 411] width 302 height 60
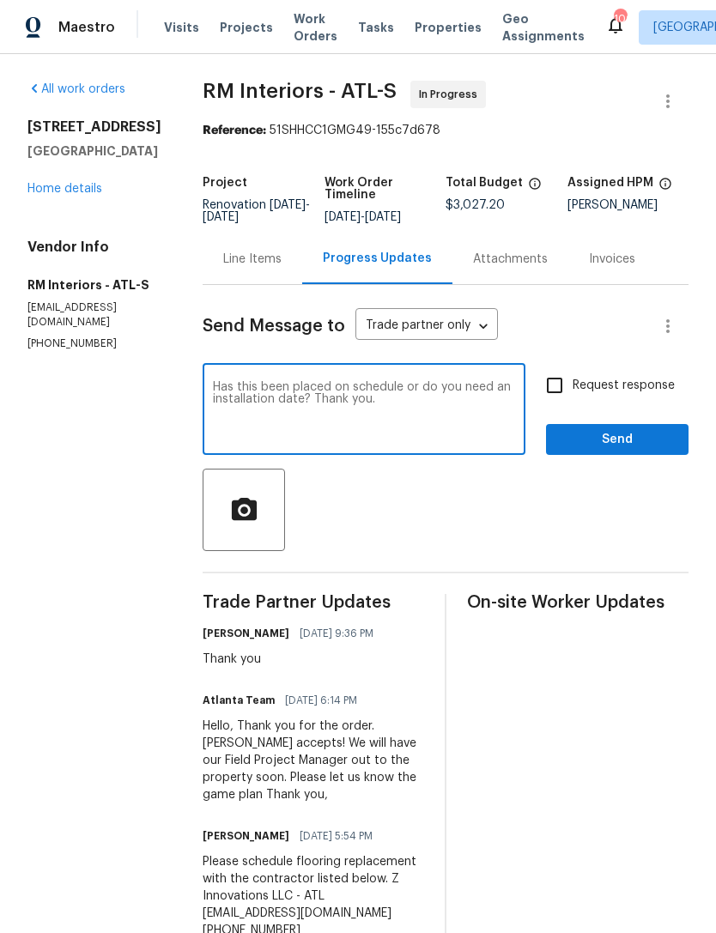
type textarea "Has this been placed on schedule or do you need an installation date? Thank you."
click at [558, 383] on input "Request response" at bounding box center [554, 385] width 36 height 36
checkbox input "true"
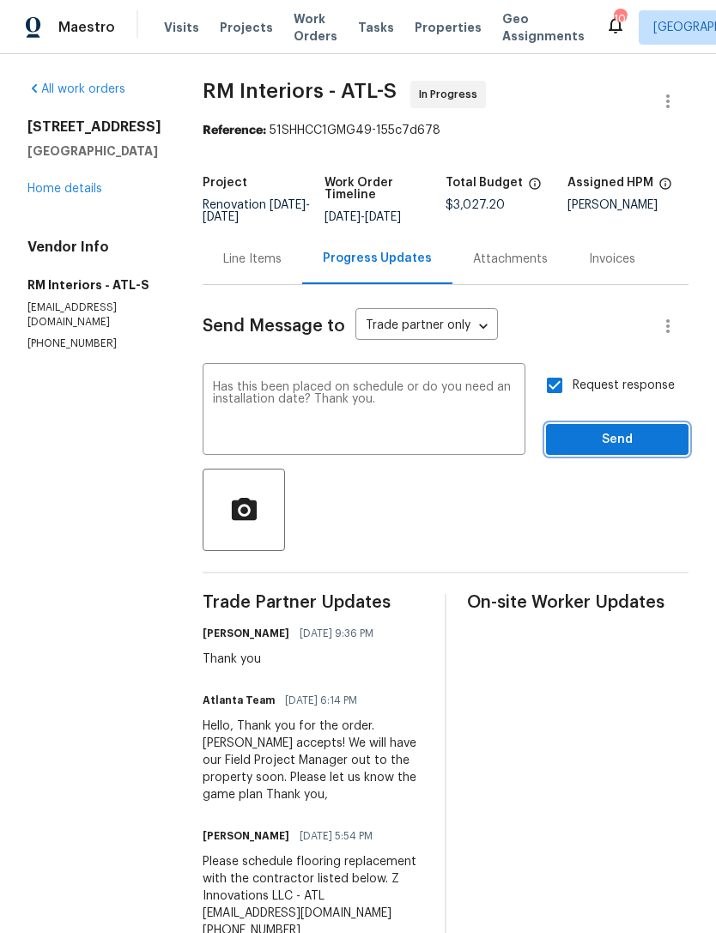
click at [610, 435] on span "Send" at bounding box center [617, 439] width 115 height 21
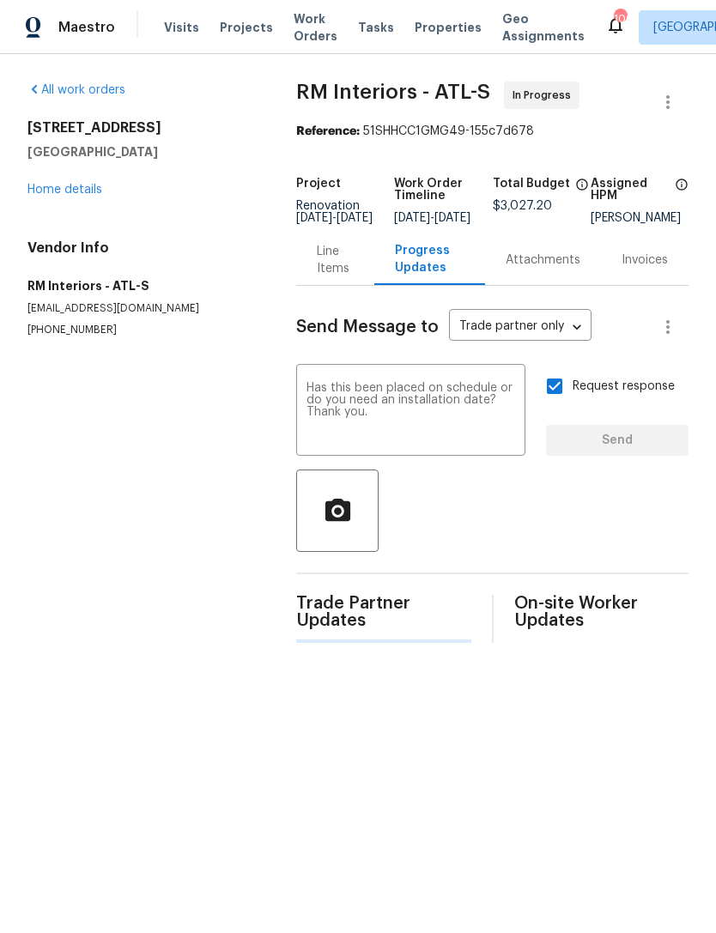
scroll to position [0, 0]
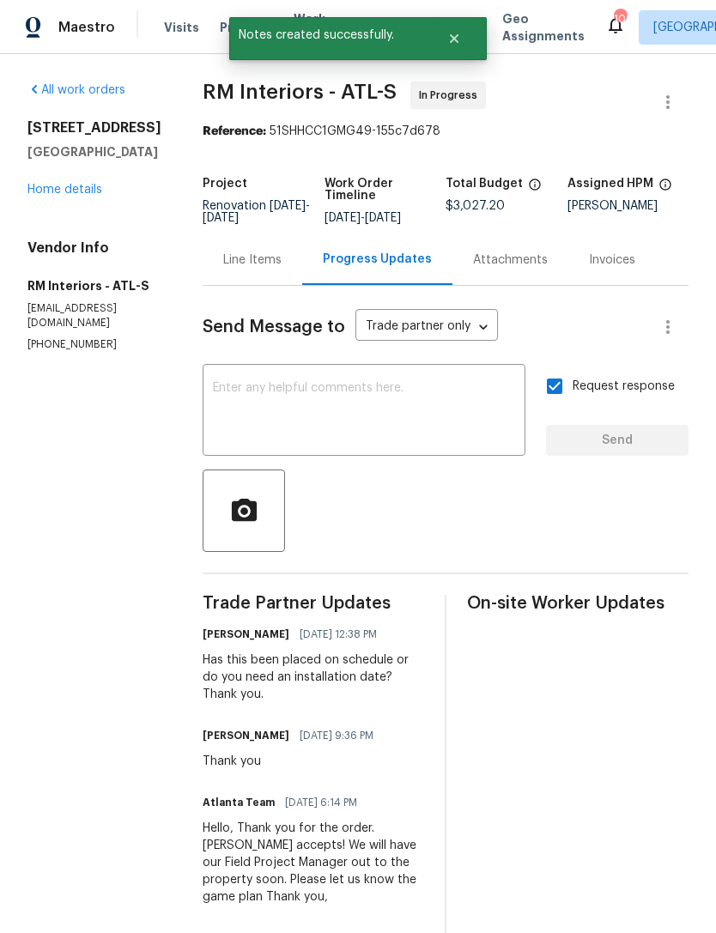
click at [72, 185] on link "Home details" at bounding box center [64, 190] width 75 height 12
